Goal: Information Seeking & Learning: Learn about a topic

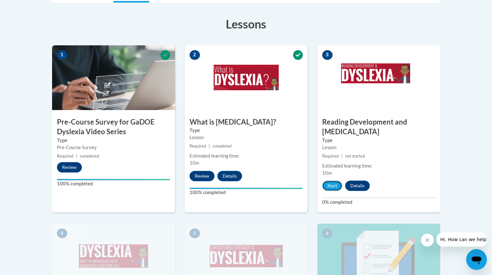
click at [330, 181] on button "Start" at bounding box center [332, 186] width 20 height 10
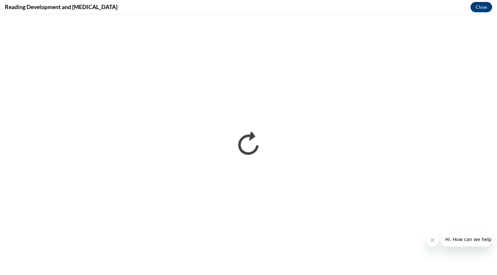
click at [431, 242] on icon "Close message from company" at bounding box center [431, 239] width 5 height 5
